Goal: Find specific page/section: Find specific page/section

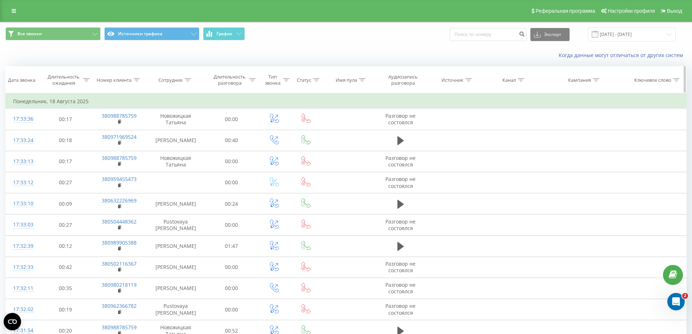
click at [189, 78] on icon at bounding box center [188, 80] width 7 height 4
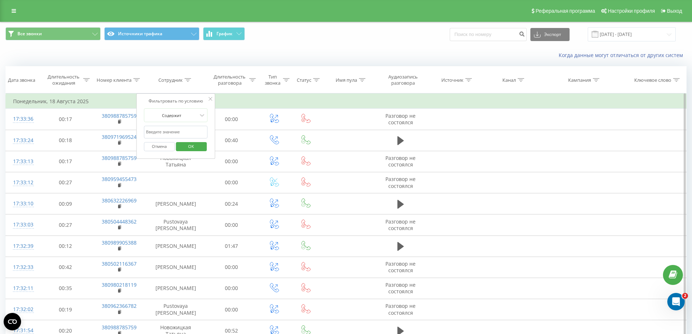
click at [171, 136] on input "text" at bounding box center [176, 132] width 64 height 13
paste input "lighthouse"
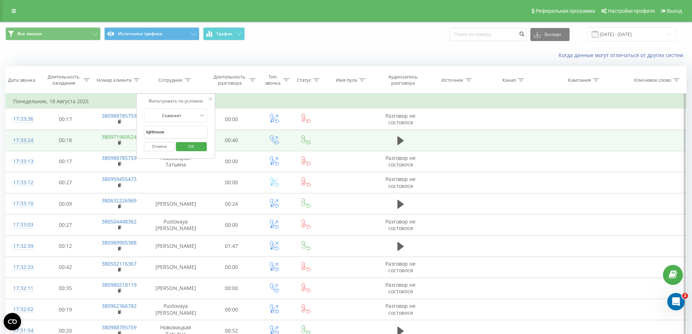
drag, startPoint x: 174, startPoint y: 132, endPoint x: 126, endPoint y: 134, distance: 48.7
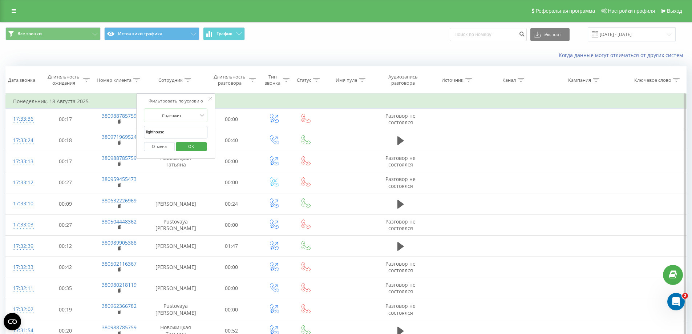
type input "о"
type input "orob"
click at [182, 149] on span "OK" at bounding box center [191, 146] width 20 height 11
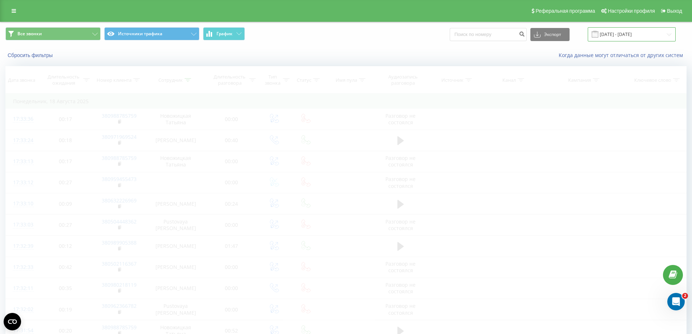
click at [671, 37] on input "[DATE] - [DATE]" at bounding box center [632, 34] width 88 height 14
click at [643, 31] on input "[DATE] - [DATE]" at bounding box center [632, 34] width 88 height 14
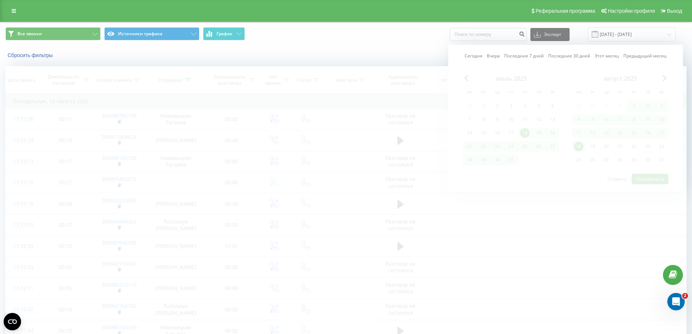
click at [607, 55] on link "Этот месяц" at bounding box center [607, 55] width 24 height 7
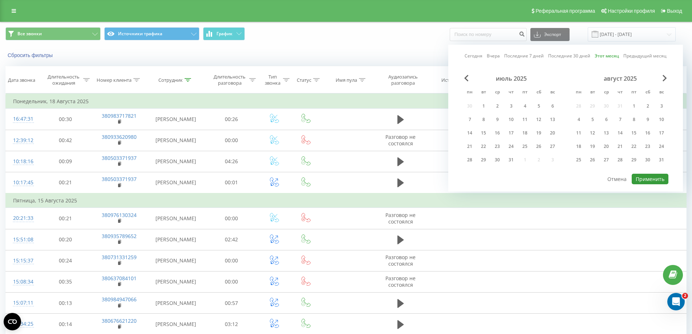
click at [653, 177] on button "Применить" at bounding box center [650, 179] width 37 height 11
type input "[DATE] - [DATE]"
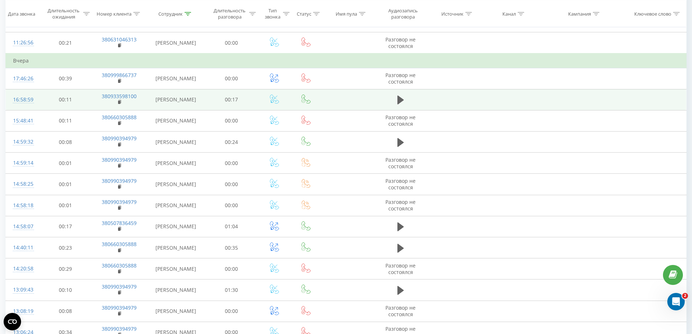
scroll to position [54, 0]
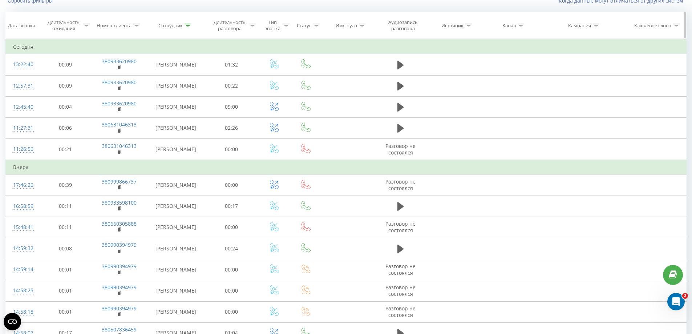
click at [191, 26] on div "Сотрудник" at bounding box center [175, 26] width 59 height 6
click at [168, 74] on input "orob" at bounding box center [176, 77] width 64 height 13
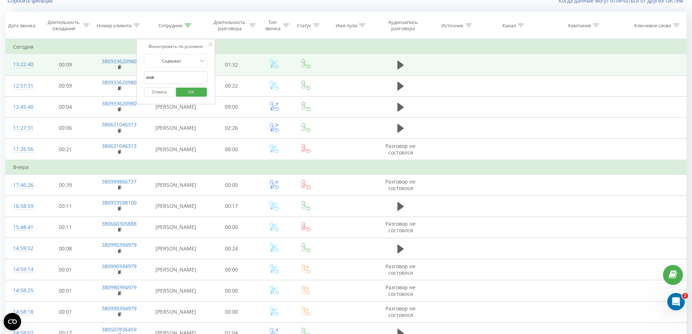
drag, startPoint x: 168, startPoint y: 74, endPoint x: 114, endPoint y: 65, distance: 54.1
click at [114, 65] on table "Фильтровать по условию Равно Отмена OK Фильтровать по условию Содержит Отмена O…" at bounding box center [345, 318] width 681 height 558
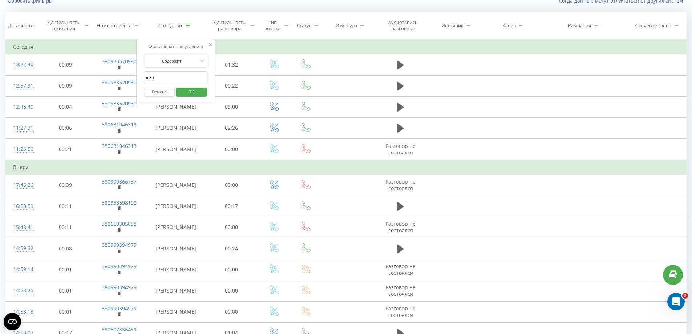
type input "mari"
click at [192, 92] on span "OK" at bounding box center [191, 91] width 20 height 11
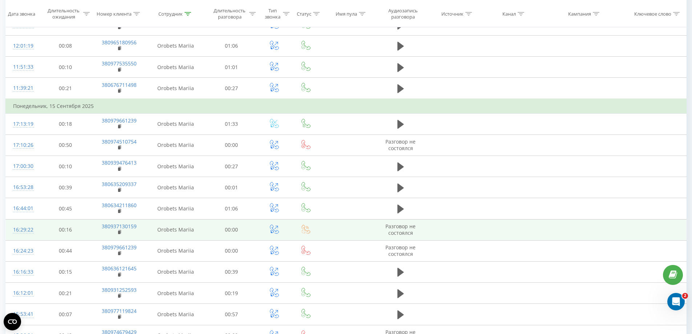
scroll to position [120, 0]
